Goal: Task Accomplishment & Management: Manage account settings

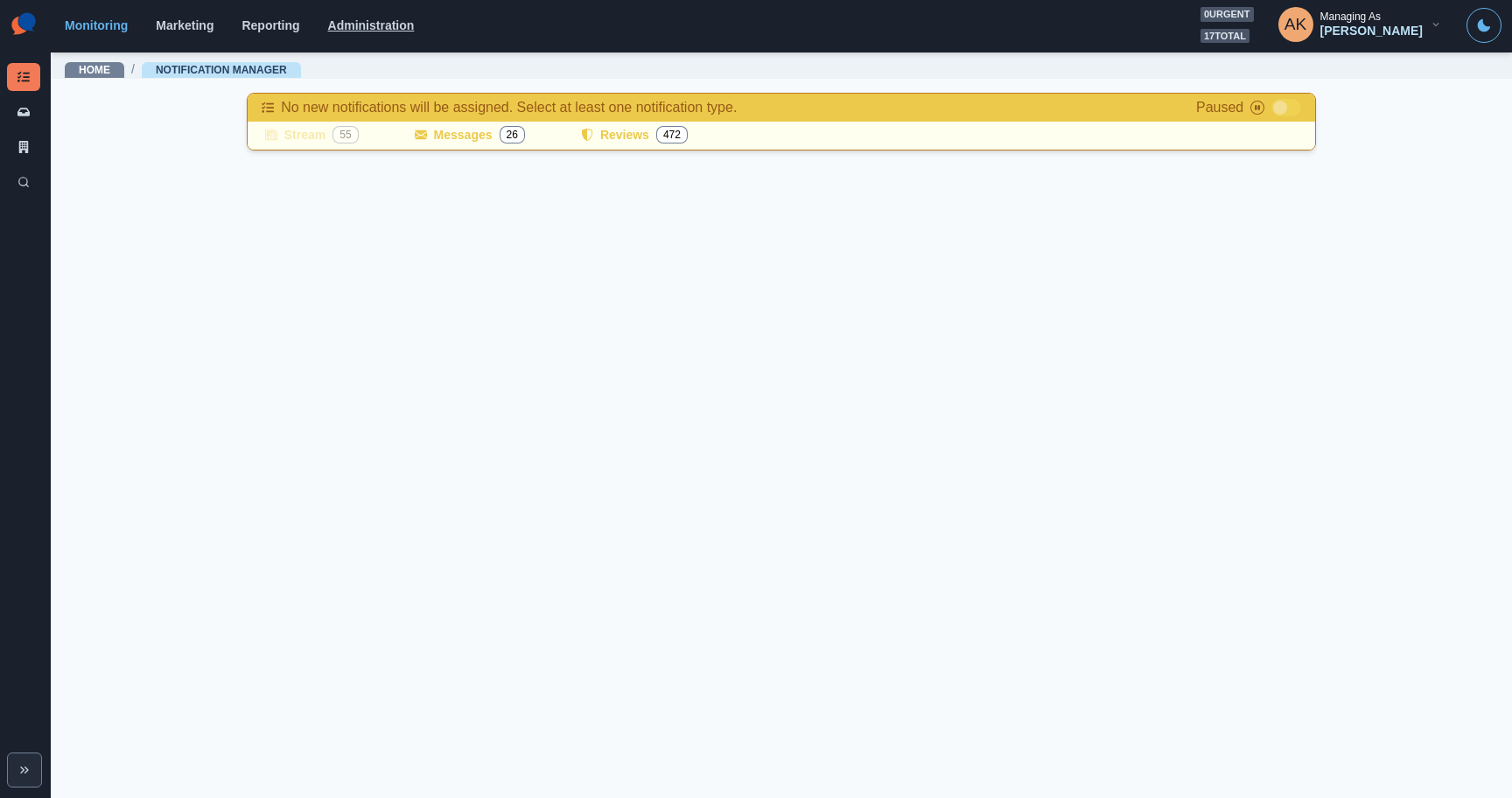
click at [373, 27] on link "Administration" at bounding box center [371, 26] width 87 height 14
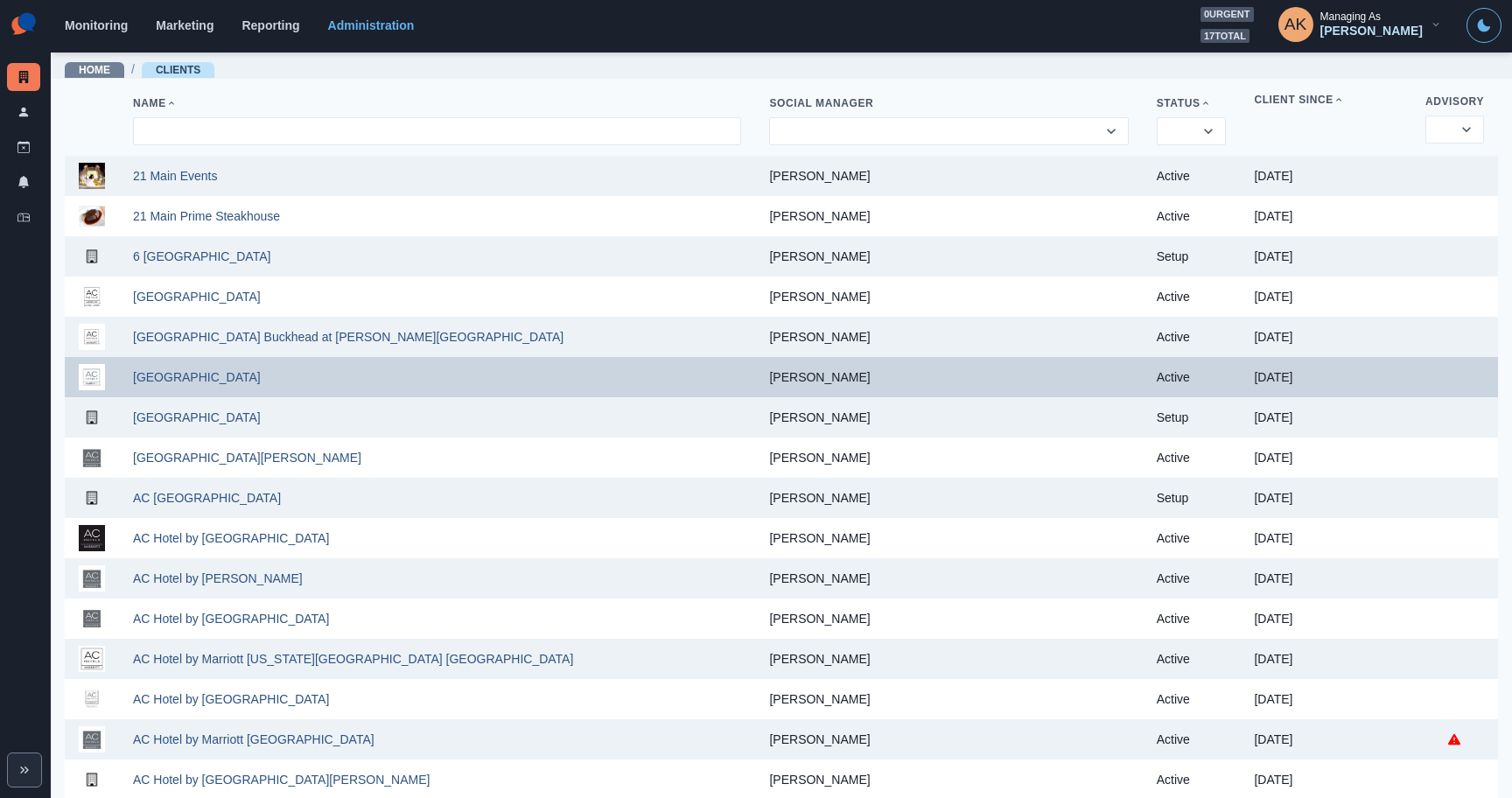
click at [183, 373] on td "[GEOGRAPHIC_DATA]" at bounding box center [437, 377] width 636 height 40
click at [183, 381] on link "[GEOGRAPHIC_DATA]" at bounding box center [197, 377] width 128 height 14
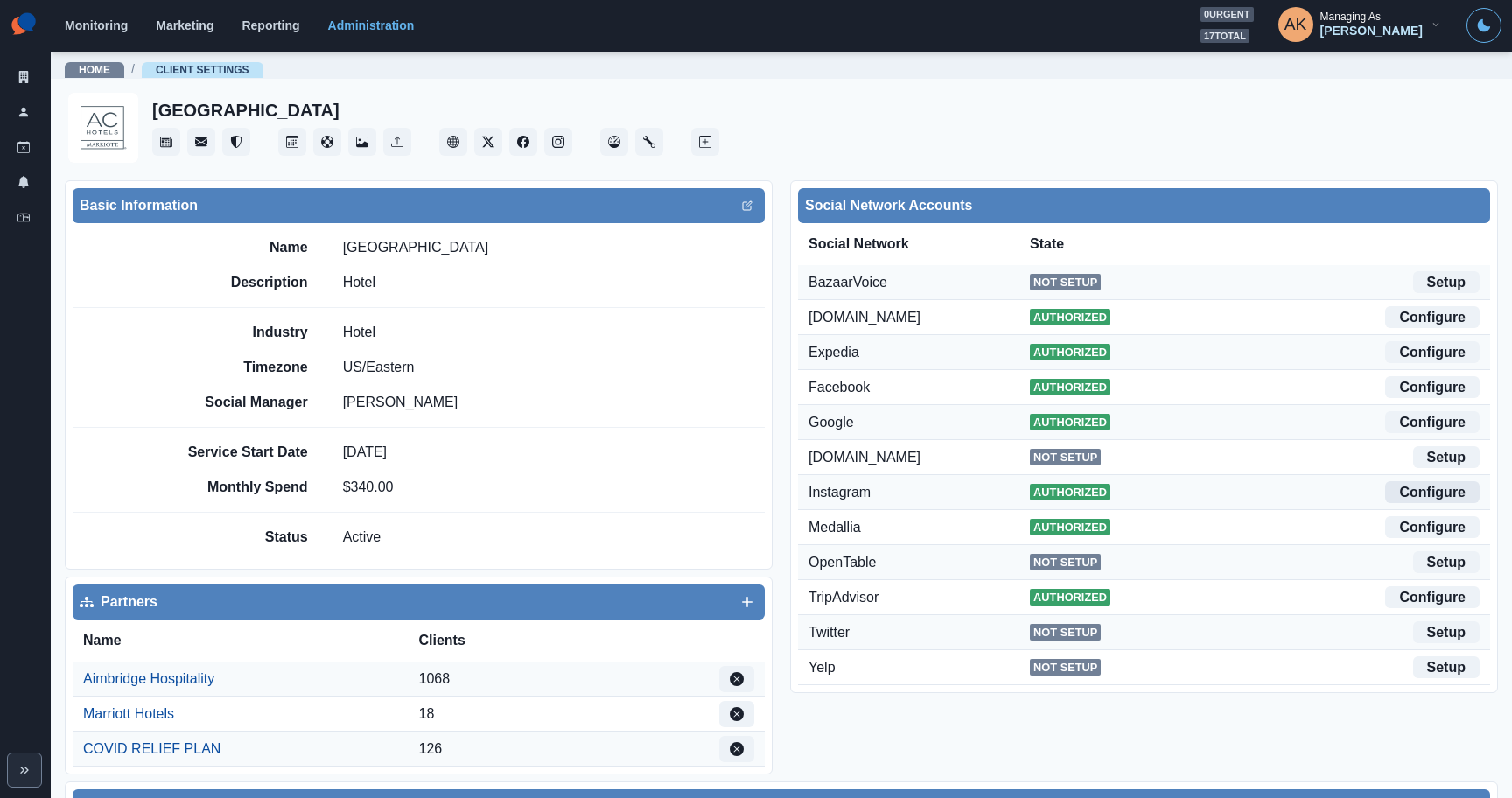
click at [1449, 495] on link "Configure" at bounding box center [1432, 492] width 95 height 21
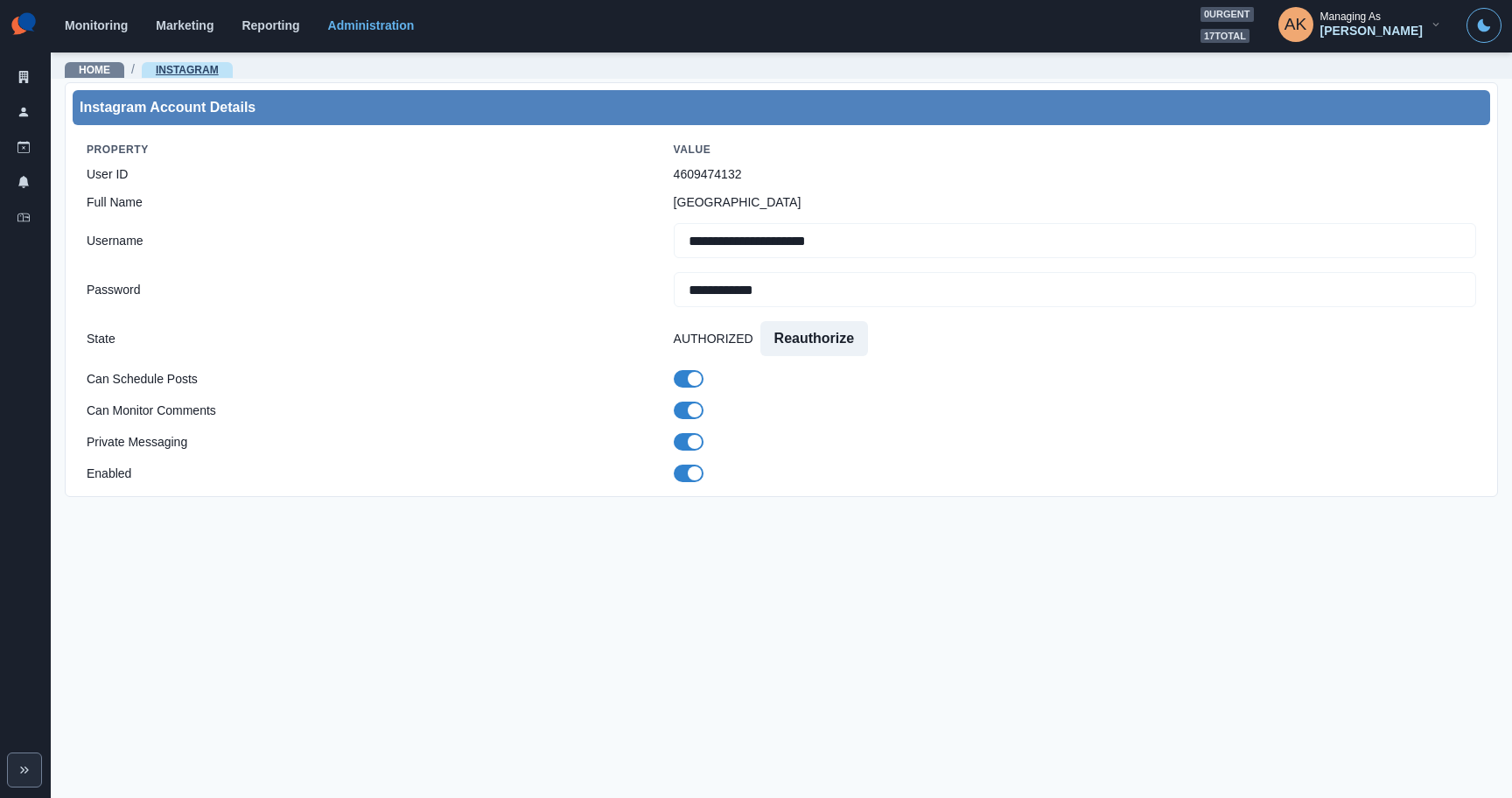
click at [175, 71] on link "Instagram" at bounding box center [187, 70] width 63 height 13
click at [91, 72] on link "Home" at bounding box center [94, 70] width 31 height 13
click at [64, 29] on link "Monitoring" at bounding box center [96, 26] width 63 height 14
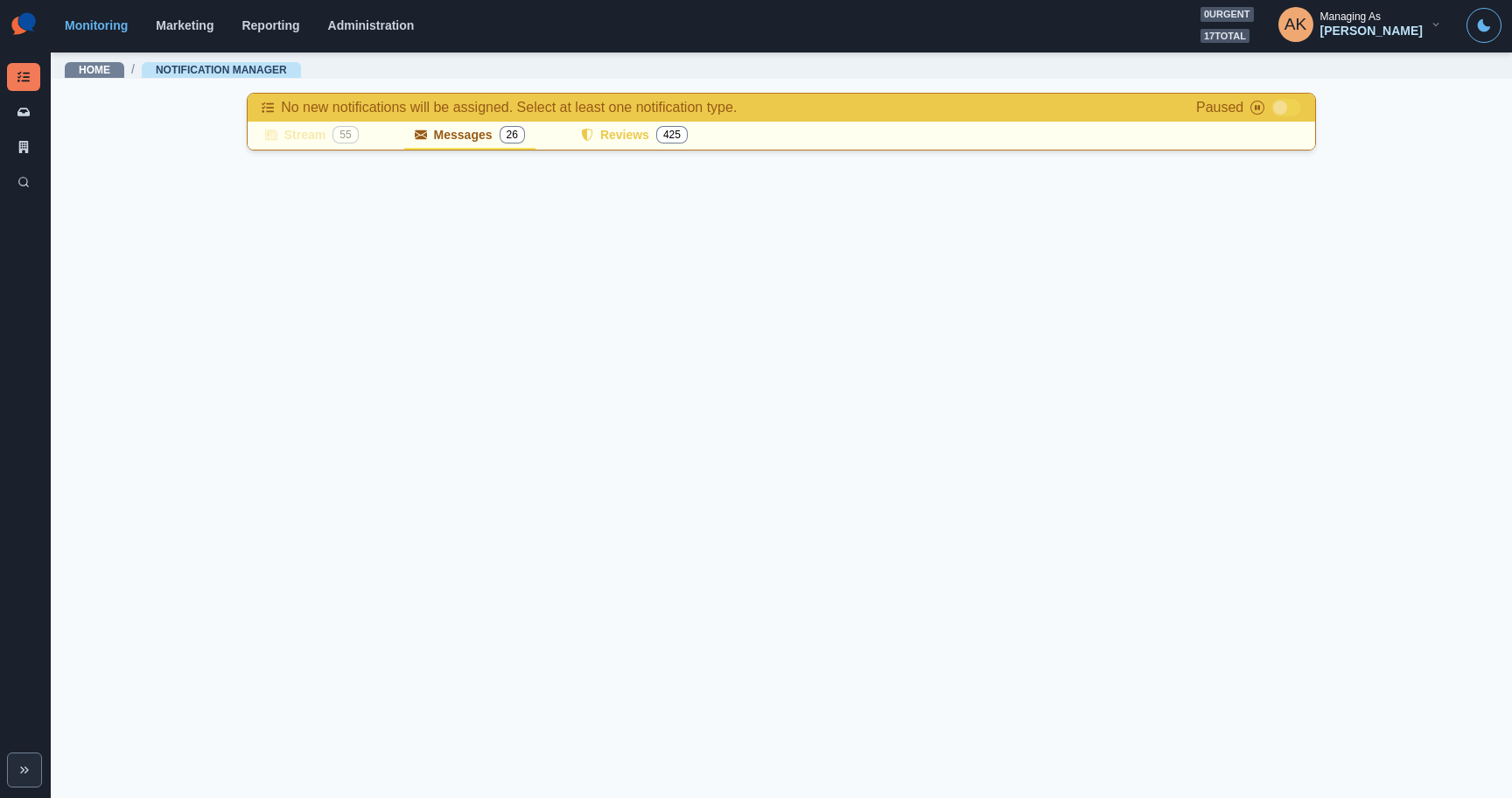
click at [515, 142] on span "26" at bounding box center [512, 135] width 25 height 18
click at [1288, 113] on span at bounding box center [1286, 108] width 29 height 18
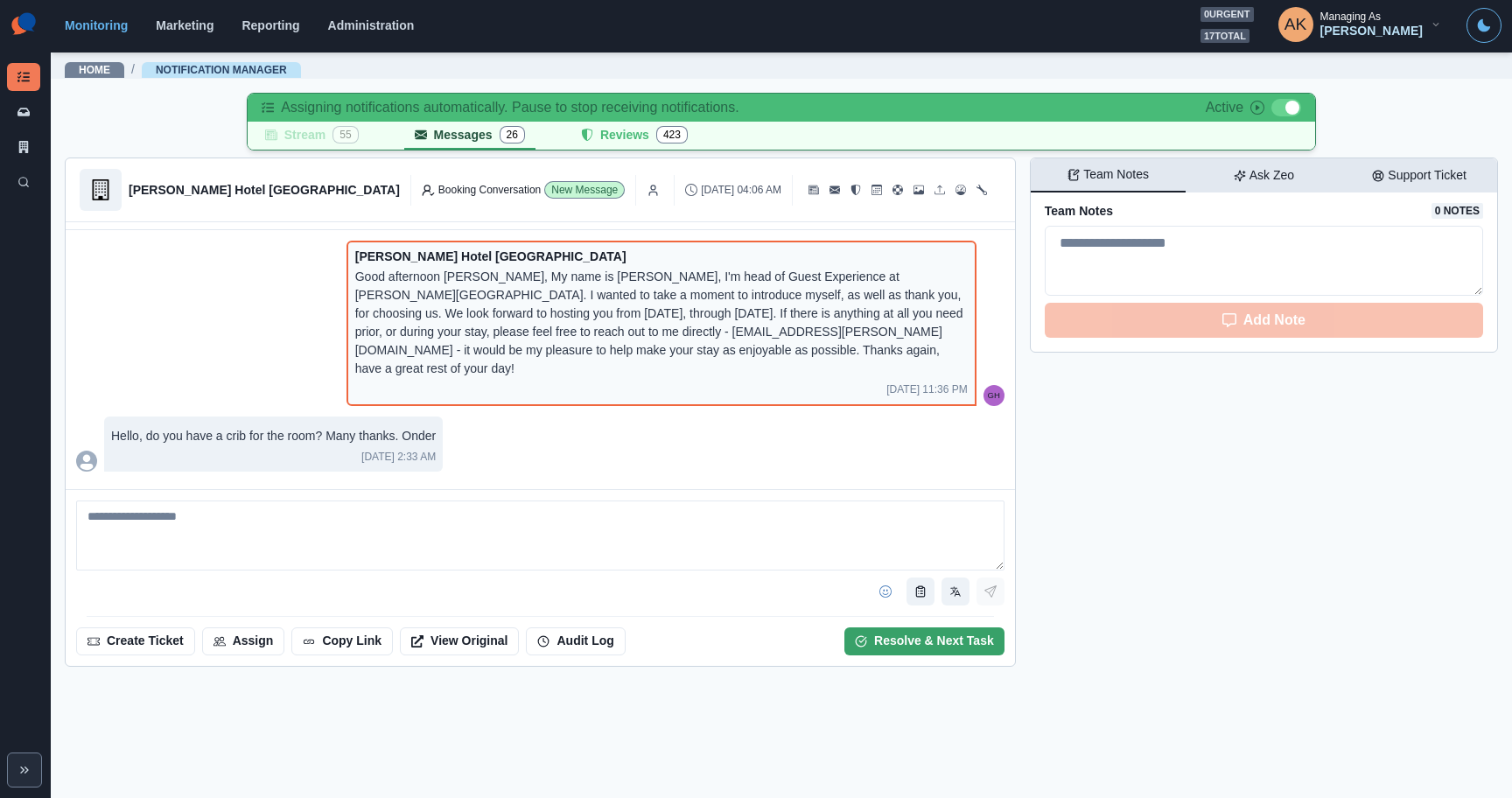
click at [647, 192] on icon at bounding box center [653, 190] width 13 height 13
click at [1282, 189] on button "Ask Zeo" at bounding box center [1264, 175] width 155 height 34
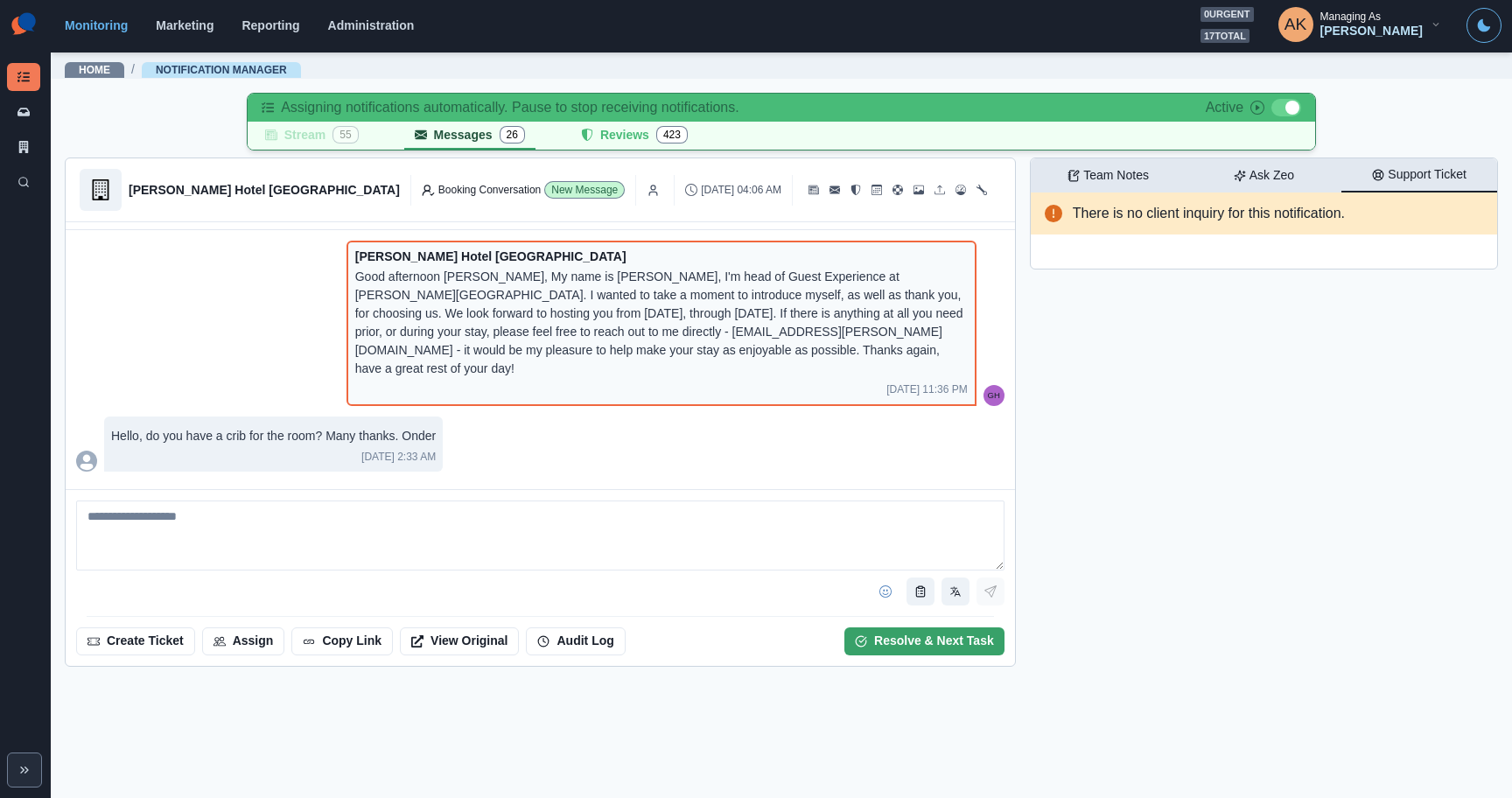
click at [1422, 162] on button "Support Ticket" at bounding box center [1419, 175] width 155 height 34
click at [1096, 189] on button "Team Notes" at bounding box center [1109, 175] width 155 height 34
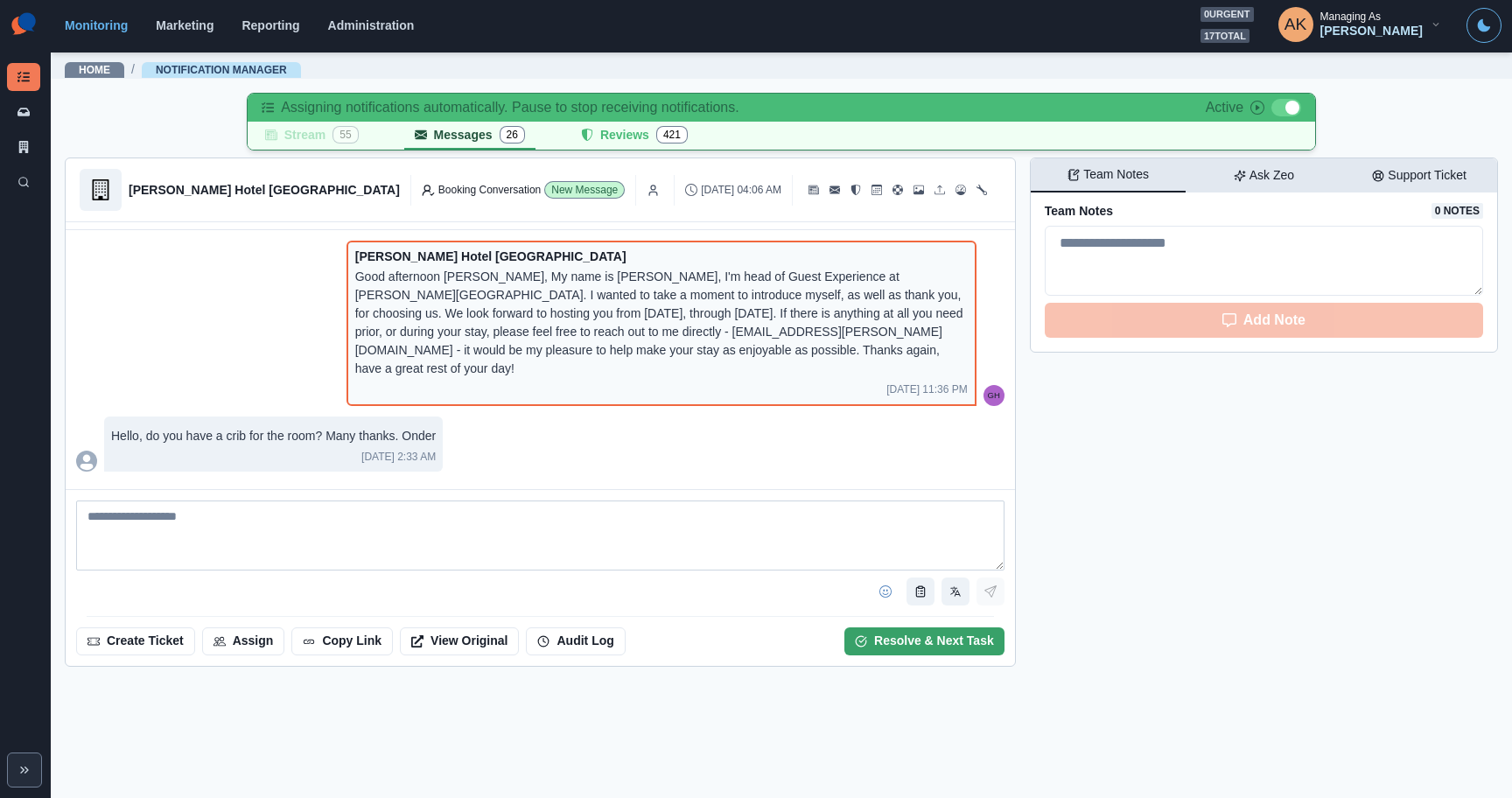
click at [794, 523] on textarea at bounding box center [540, 535] width 928 height 70
click at [921, 601] on button "Use template" at bounding box center [920, 591] width 28 height 28
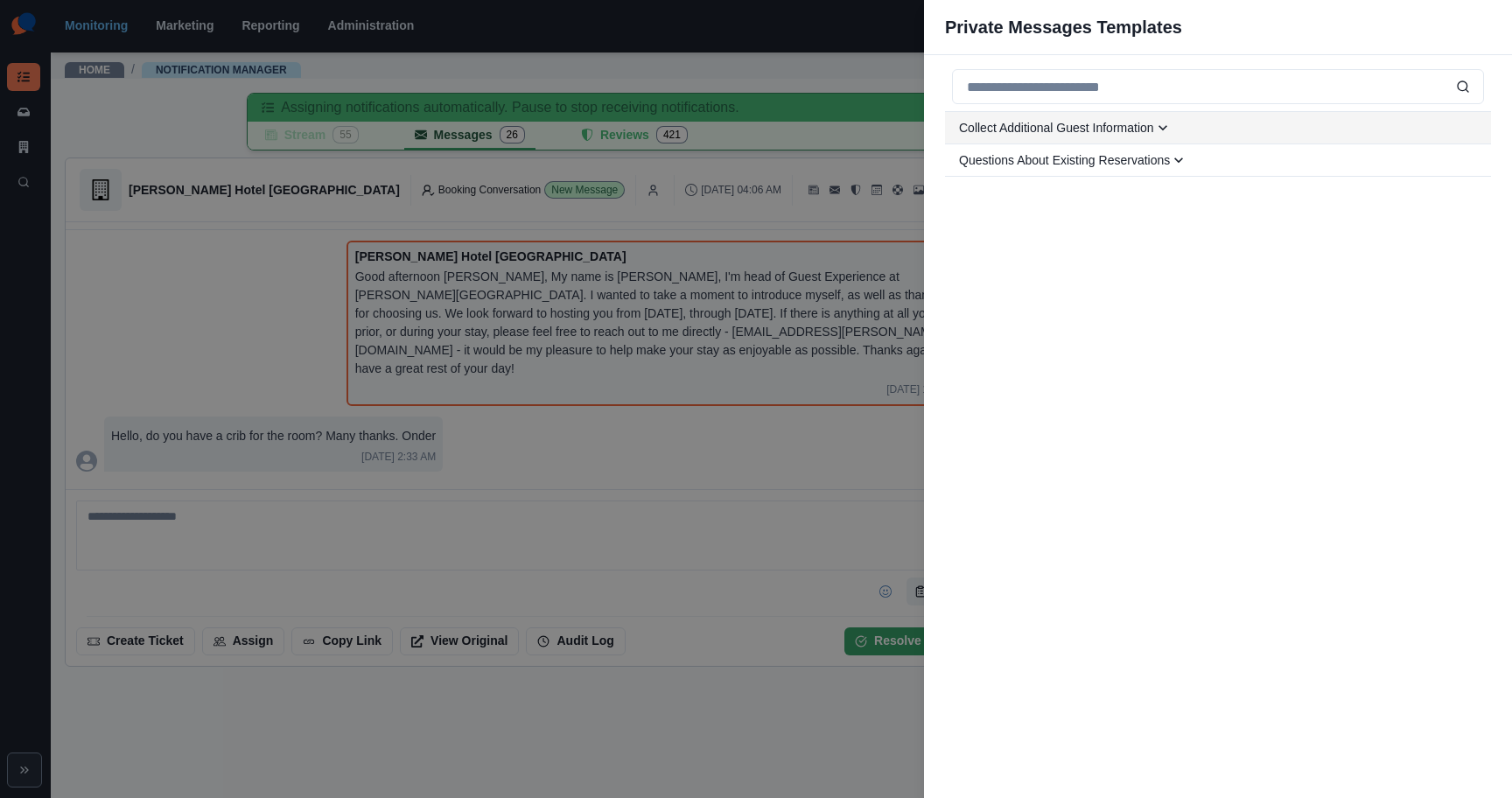
click at [1097, 130] on p "Collect Additional Guest Information" at bounding box center [1056, 128] width 195 height 15
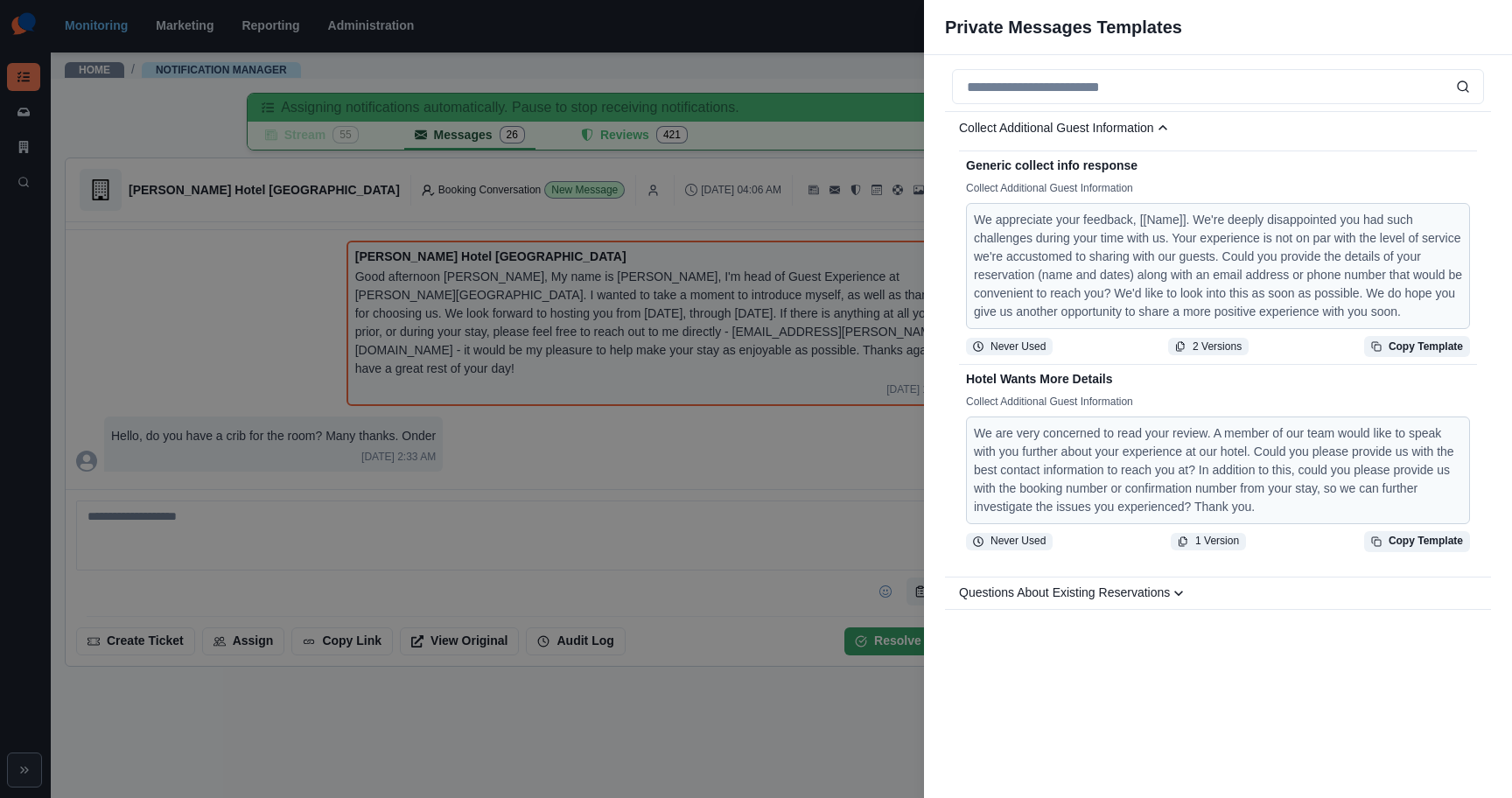
click at [841, 206] on div "Private Messages Templates Collect Additional Guest Information Generic collect…" at bounding box center [756, 399] width 1512 height 798
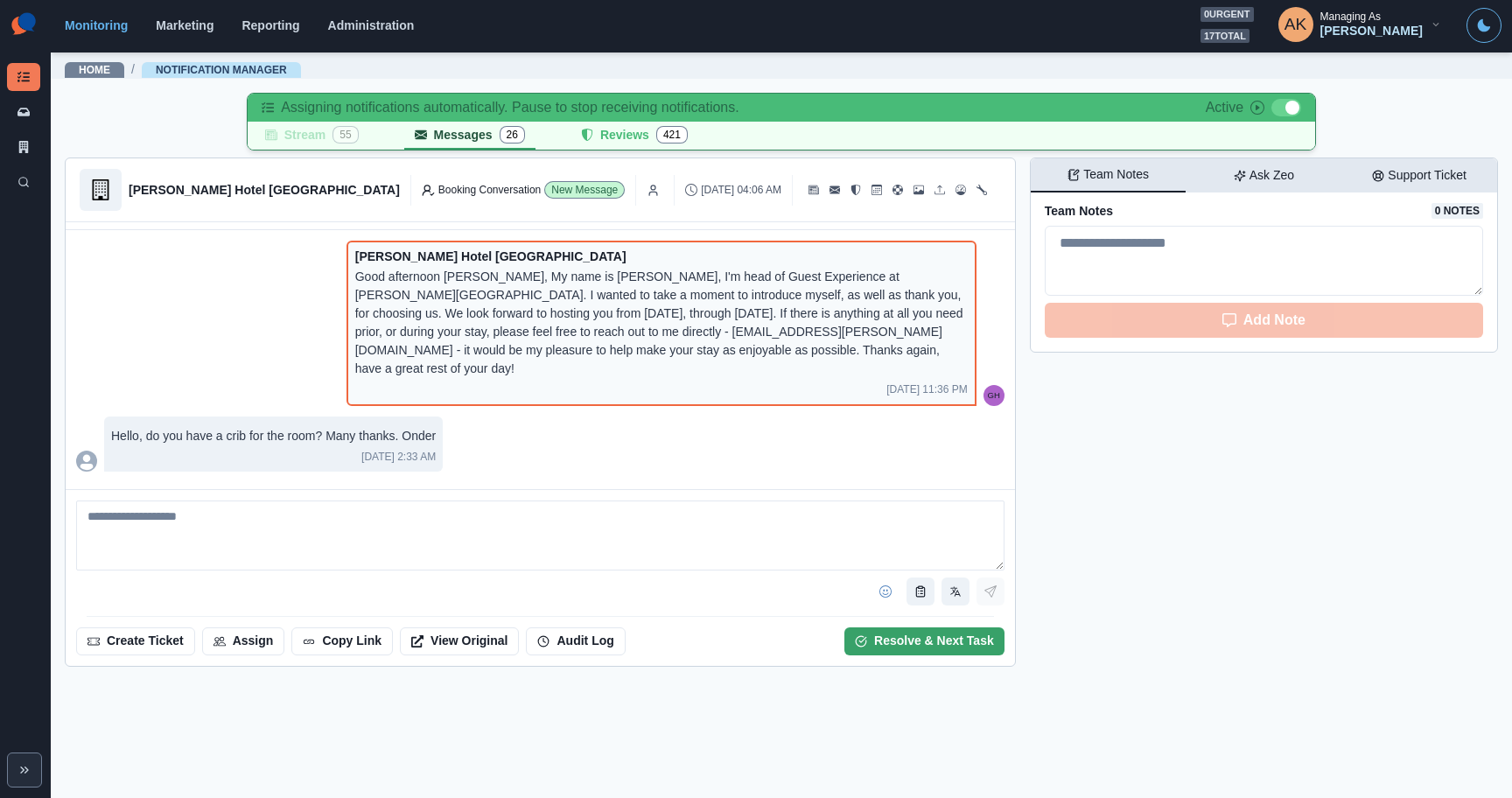
click at [1291, 112] on span at bounding box center [1293, 108] width 14 height 14
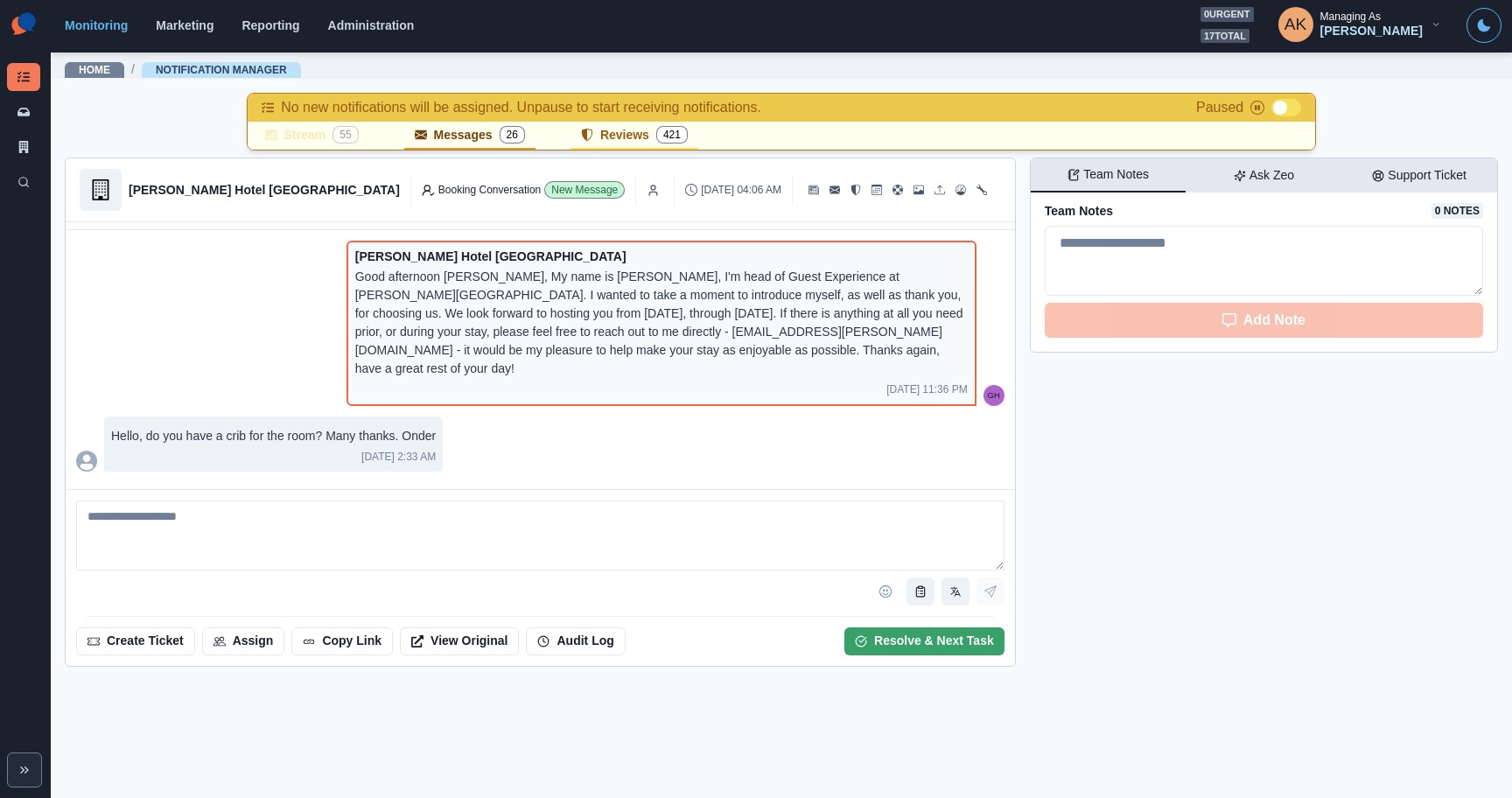
click at [607, 139] on button "Reviews 421" at bounding box center [634, 135] width 128 height 28
click at [482, 153] on div "No new notifications will be assigned. Unpause to start receiving notifications…" at bounding box center [781, 120] width 1433 height 75
click at [491, 139] on button "Messages 26" at bounding box center [469, 135] width 131 height 28
click at [629, 142] on button "Reviews 421" at bounding box center [634, 135] width 128 height 28
click at [242, 651] on button "Assign" at bounding box center [243, 641] width 83 height 28
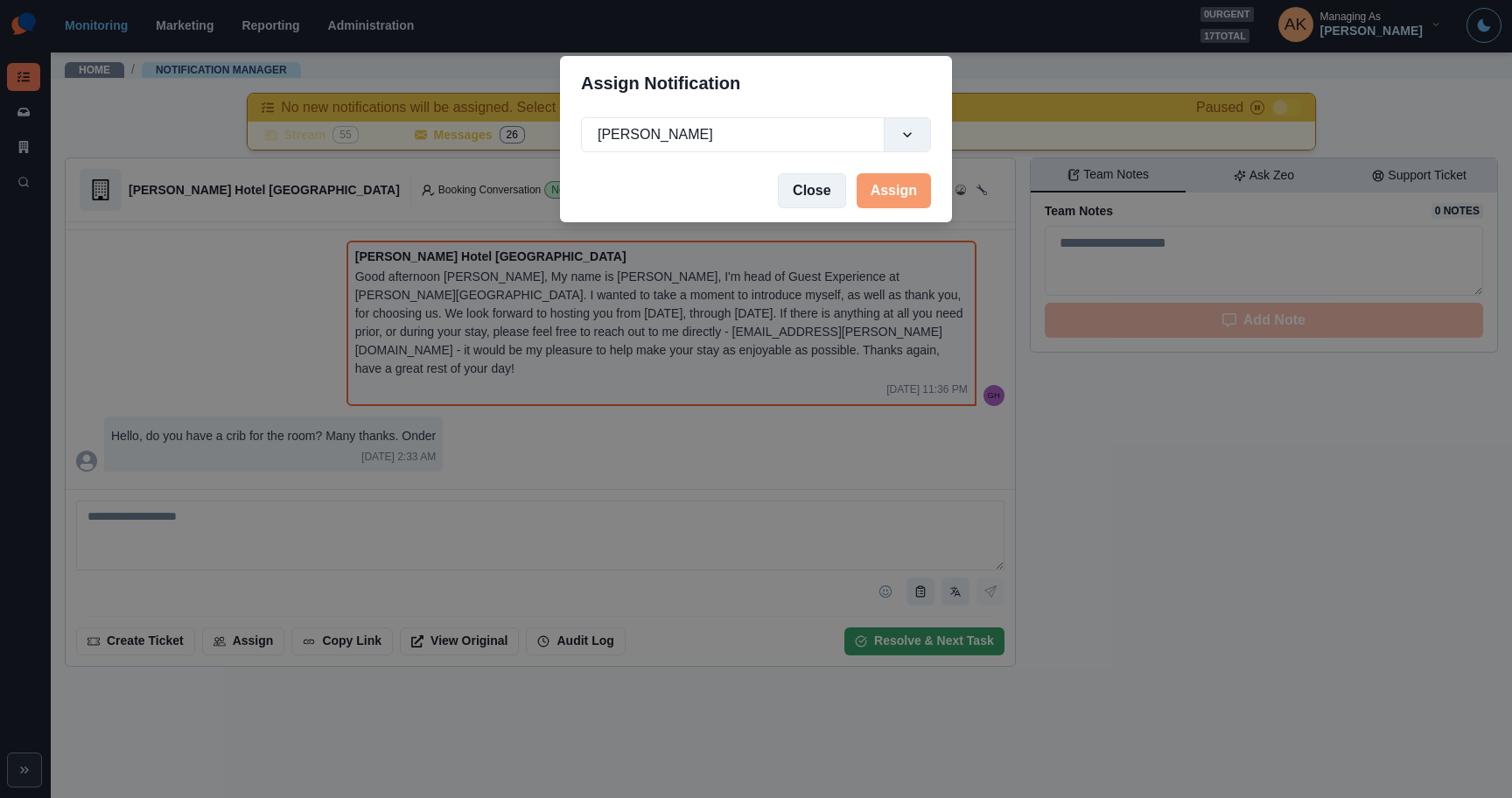
click at [825, 206] on button "Close" at bounding box center [812, 190] width 68 height 35
